Goal: Information Seeking & Learning: Learn about a topic

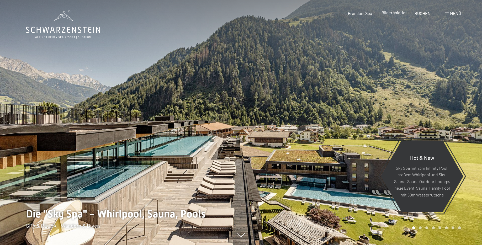
click at [392, 12] on span "Bildergalerie" at bounding box center [394, 12] width 24 height 5
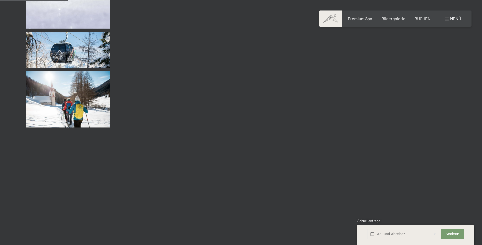
scroll to position [932, 0]
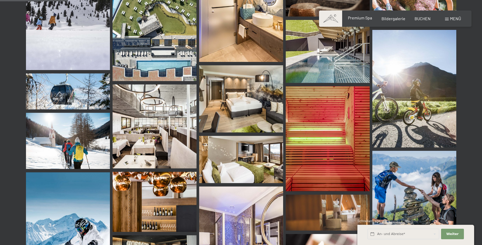
click at [359, 20] on span "Premium Spa" at bounding box center [360, 17] width 24 height 5
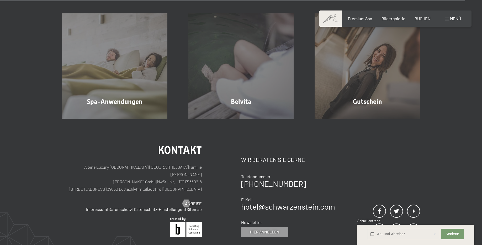
scroll to position [3229, 0]
